Goal: Find specific page/section: Find specific page/section

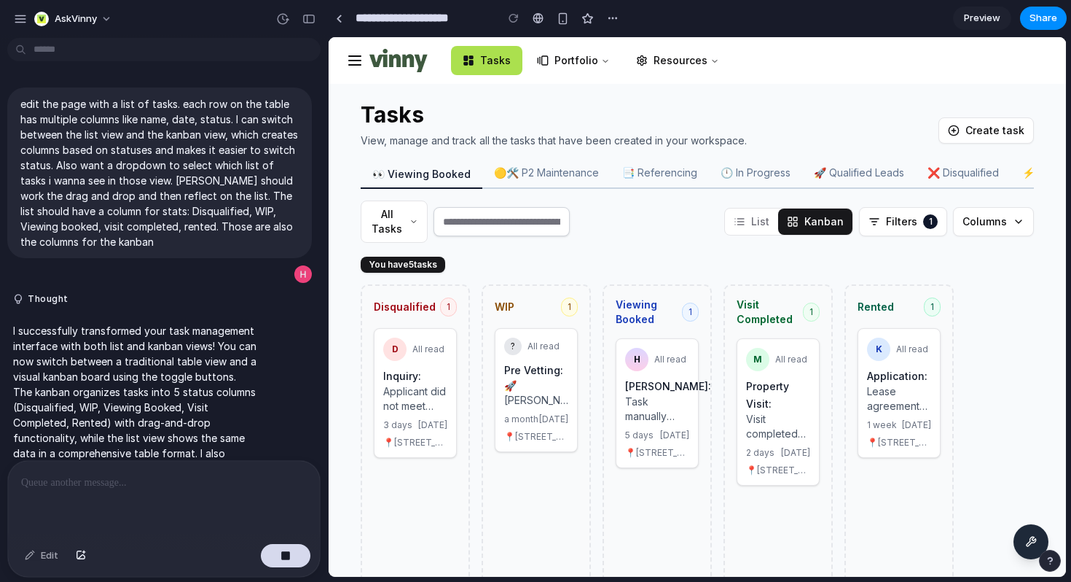
scroll to position [858, 0]
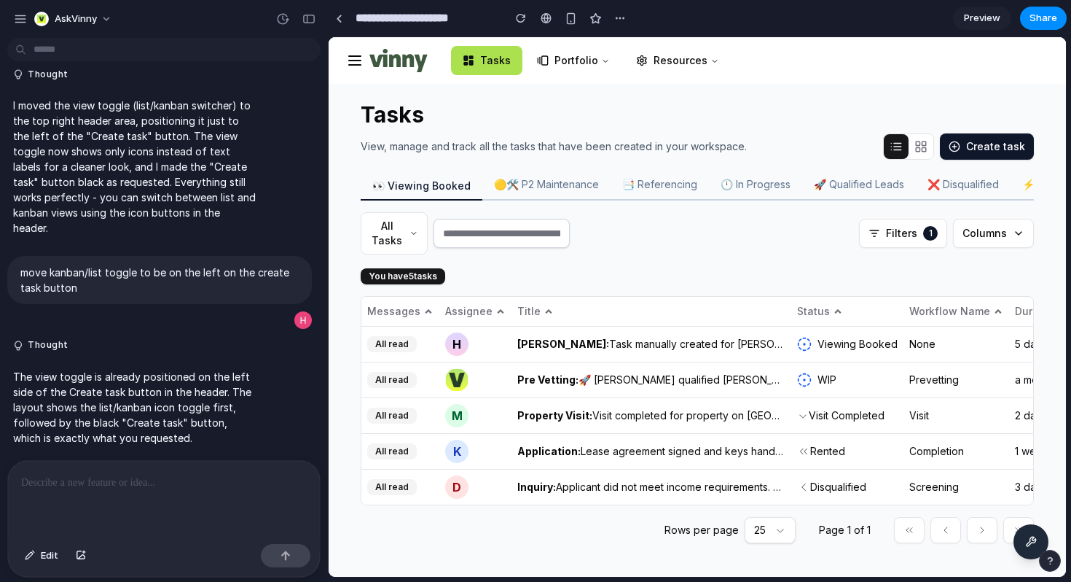
click at [924, 142] on icon "Kanban view" at bounding box center [921, 146] width 13 height 13
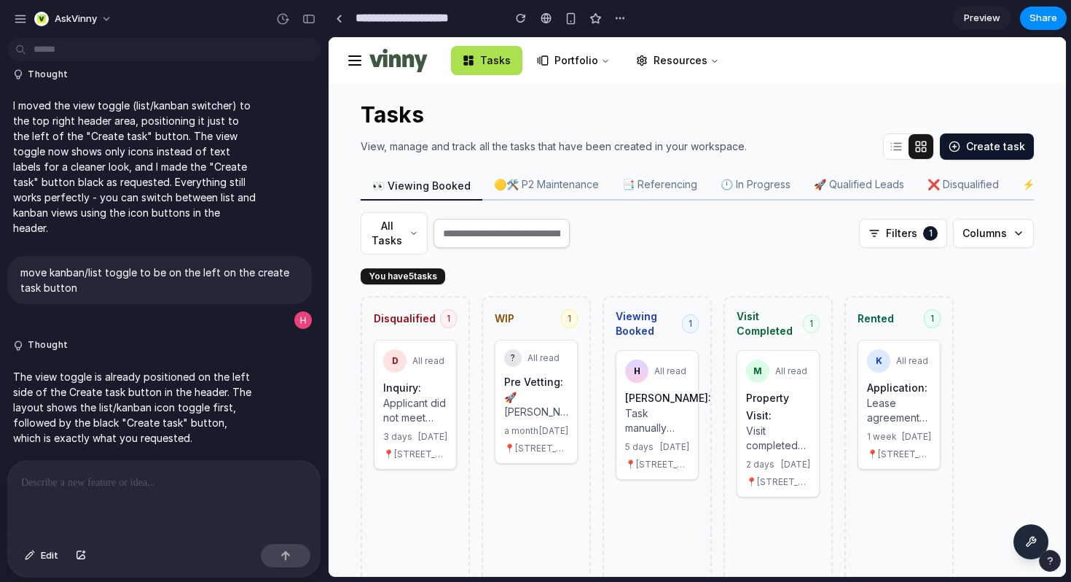
click at [896, 149] on icon "List view" at bounding box center [896, 146] width 13 height 13
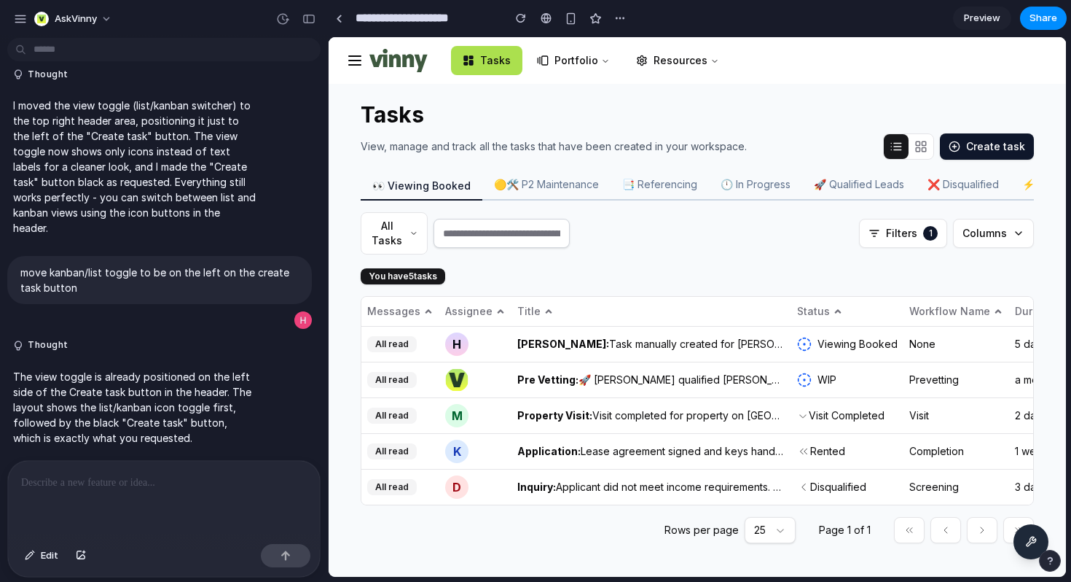
click at [921, 148] on icon "Kanban view" at bounding box center [921, 146] width 13 height 13
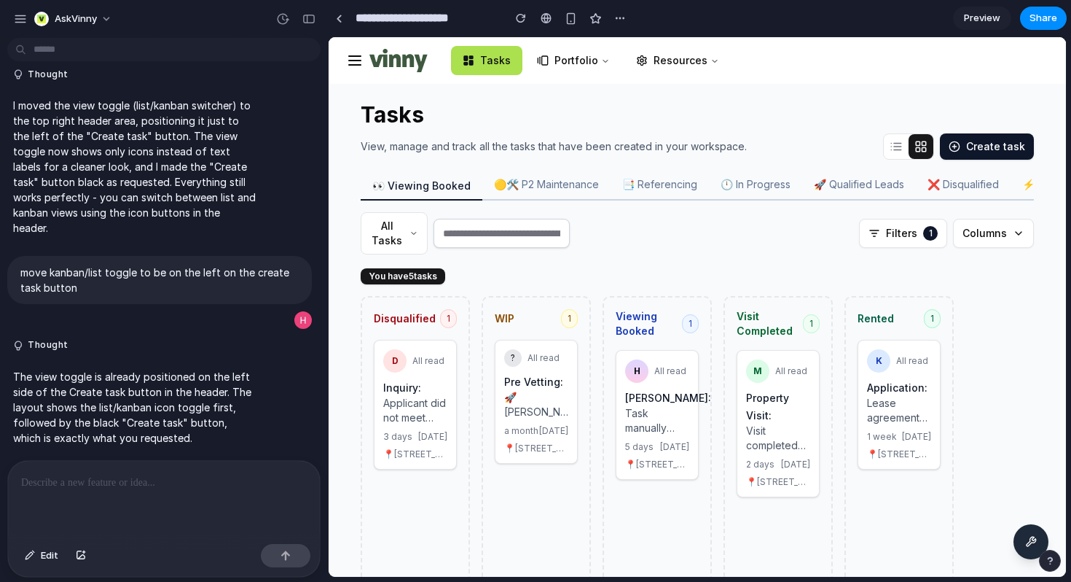
click at [901, 147] on icon "List view" at bounding box center [896, 146] width 13 height 13
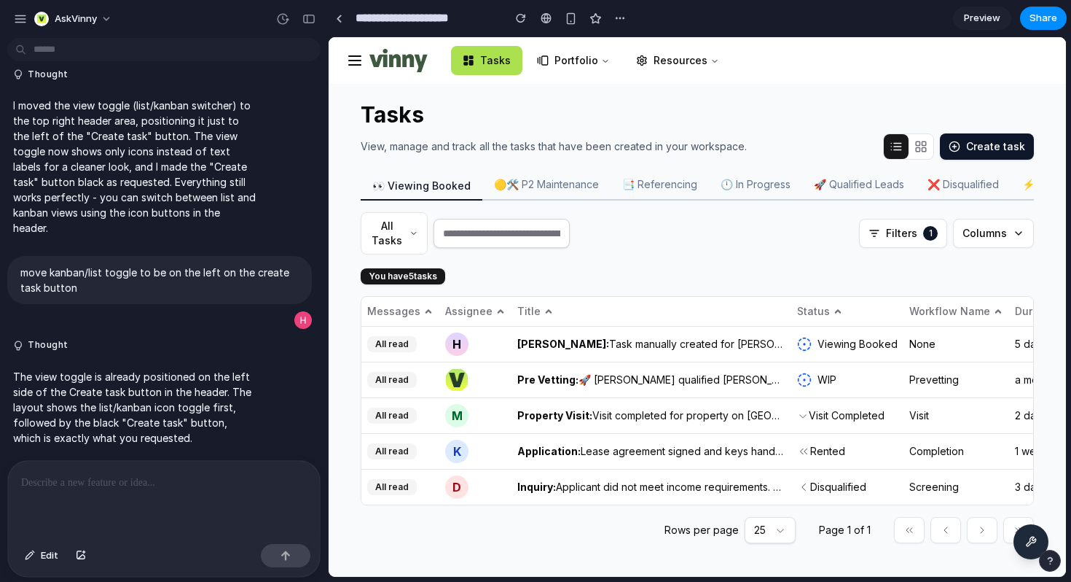
click at [926, 145] on rect "Kanban view" at bounding box center [925, 143] width 4 height 4
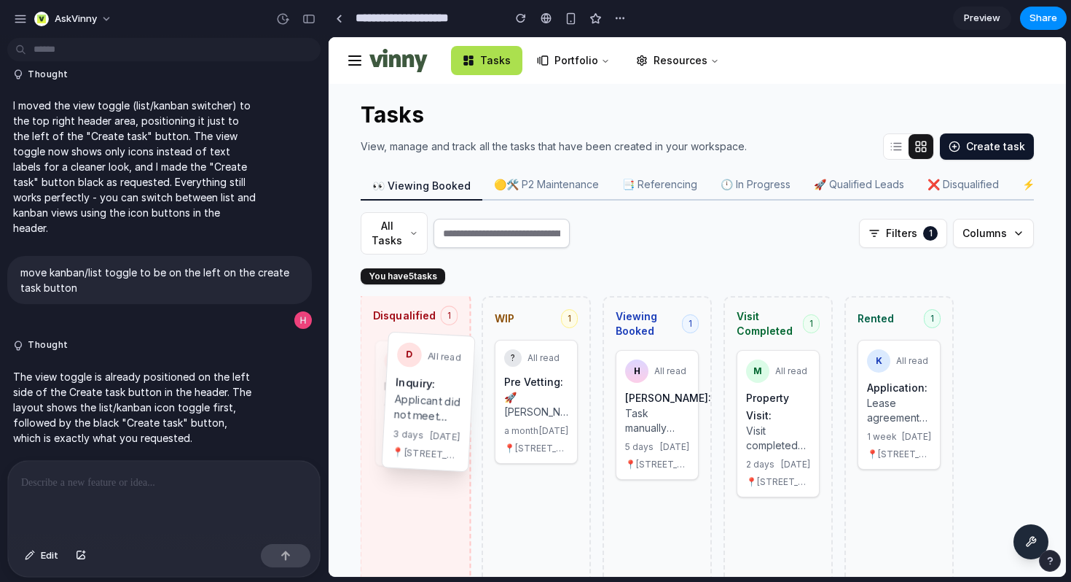
drag, startPoint x: 405, startPoint y: 373, endPoint x: 416, endPoint y: 369, distance: 11.5
click at [416, 369] on div "Disqualified 1 D All read Inquiry: Applicant did not meet income requirements. …" at bounding box center [697, 484] width 708 height 376
